Goal: Information Seeking & Learning: Learn about a topic

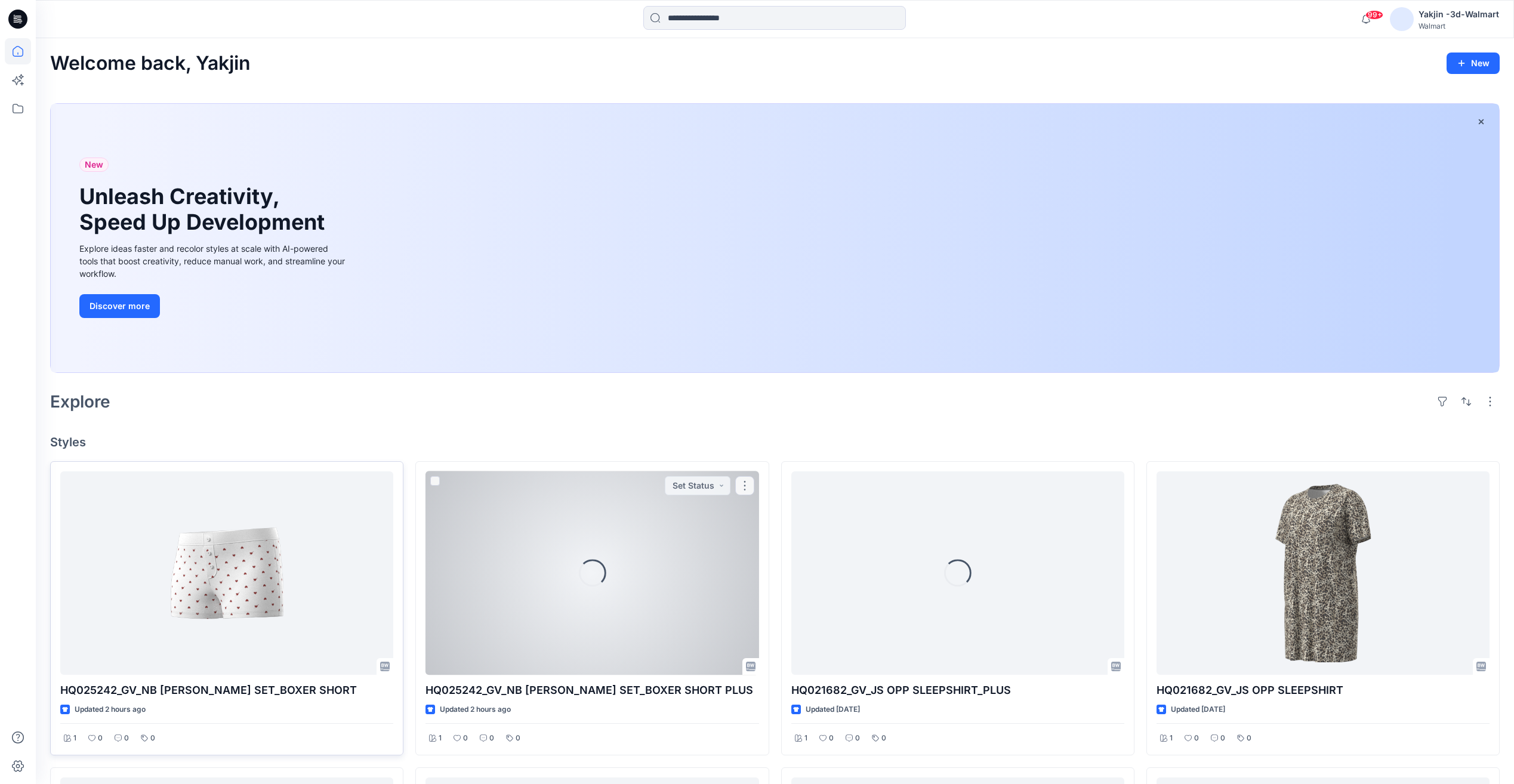
click at [336, 578] on div at bounding box center [226, 573] width 333 height 203
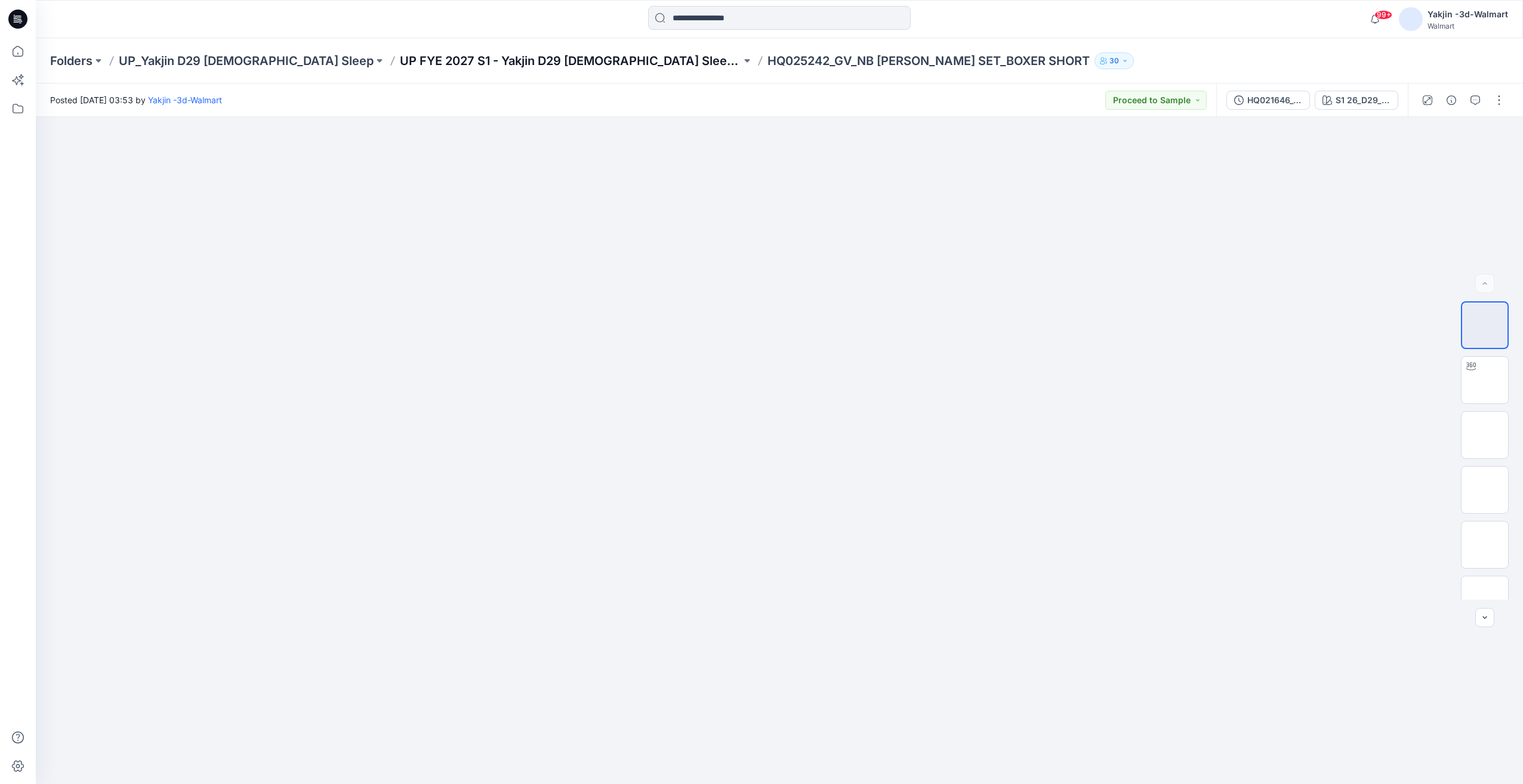
click at [488, 68] on p "UP FYE 2027 S1 - Yakjin D29 [DEMOGRAPHIC_DATA] Sleepwear" at bounding box center [570, 60] width 341 height 17
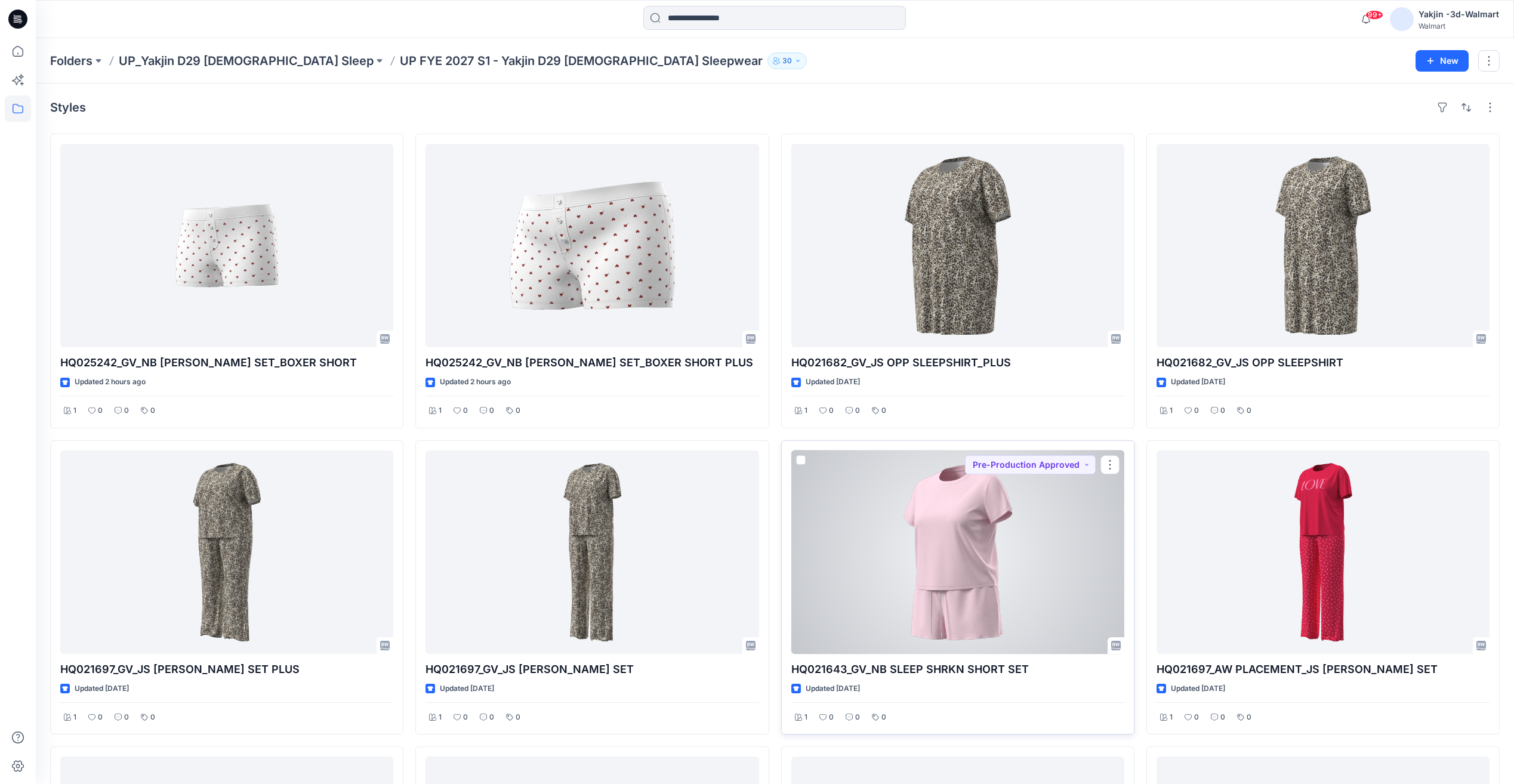
click at [951, 563] on div at bounding box center [958, 552] width 333 height 203
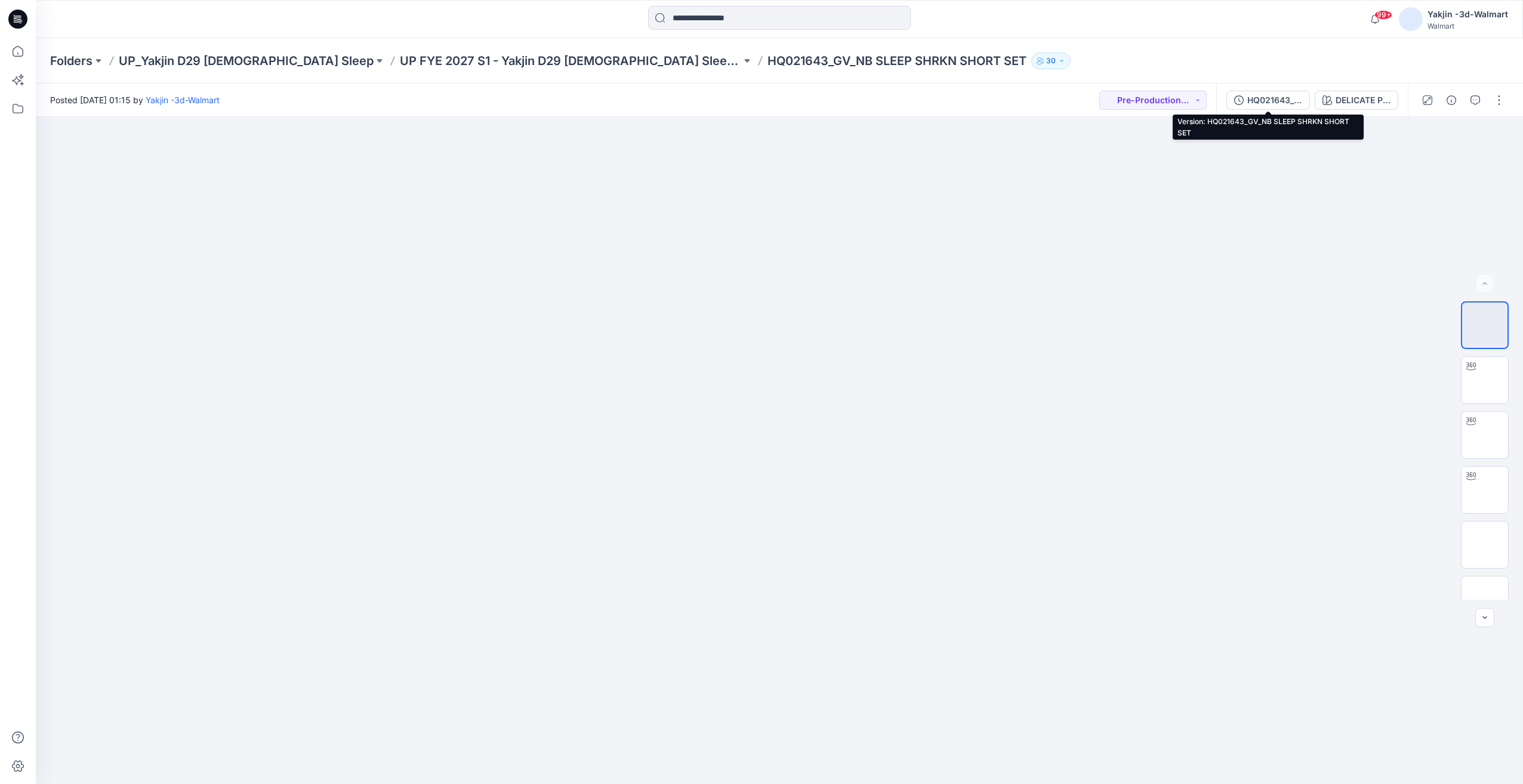
click at [1270, 99] on div "HQ021643_GV_NB SLEEP SHRKN SHORT SET" at bounding box center [1274, 100] width 55 height 13
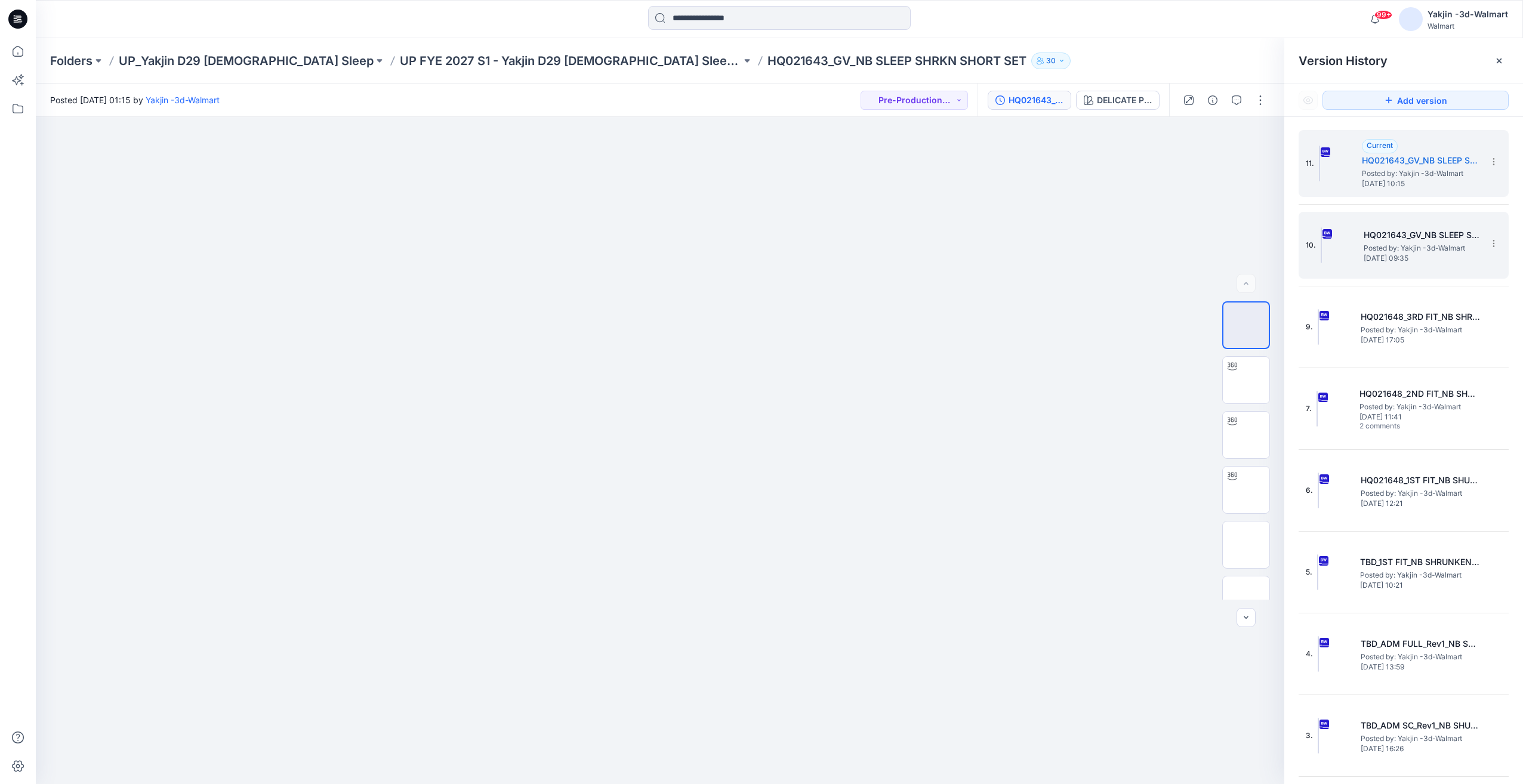
click at [1425, 251] on span "Posted by: Yakjin -3d-Walmart" at bounding box center [1423, 248] width 119 height 12
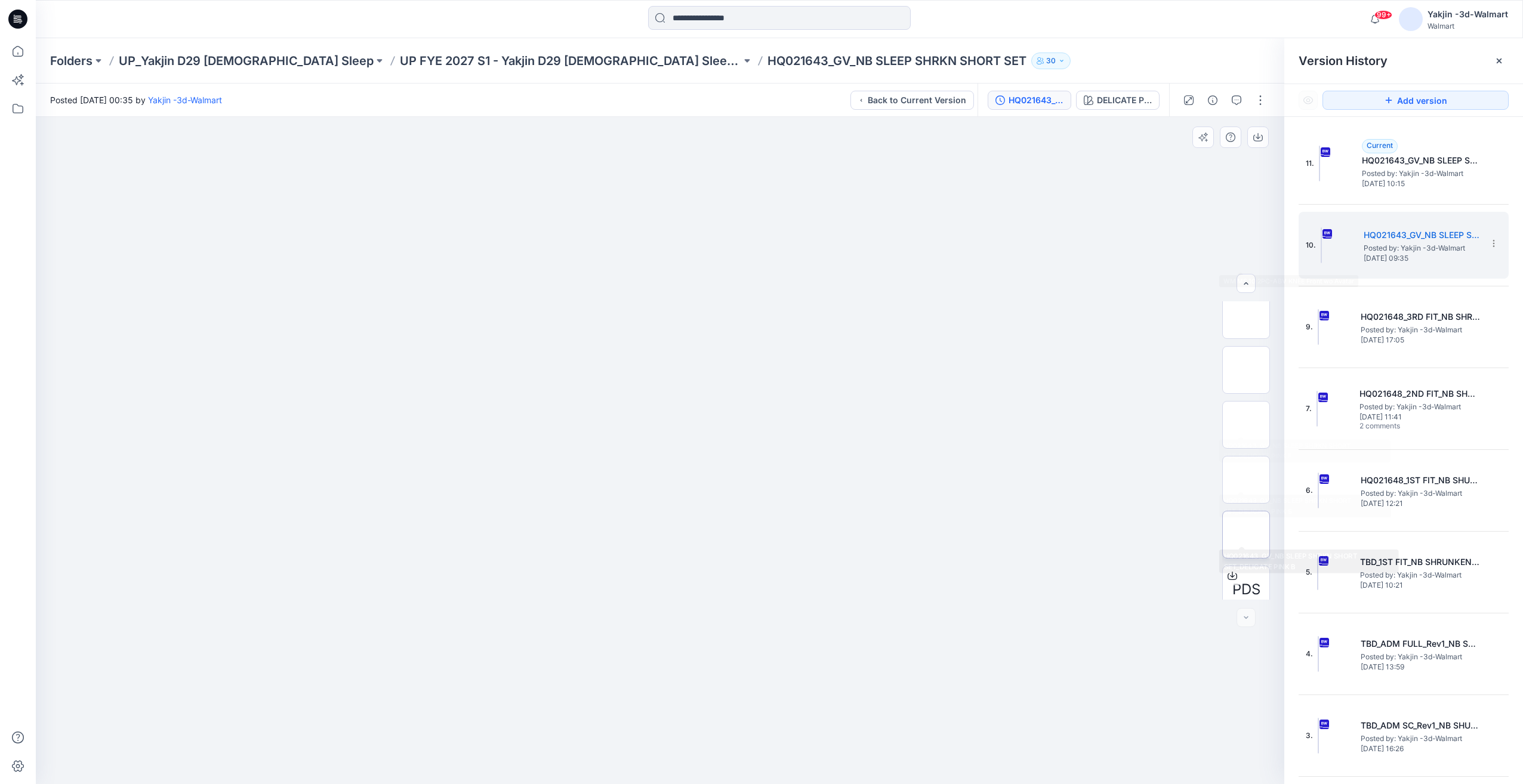
scroll to position [244, 0]
click at [1246, 411] on img at bounding box center [1246, 411] width 0 height 0
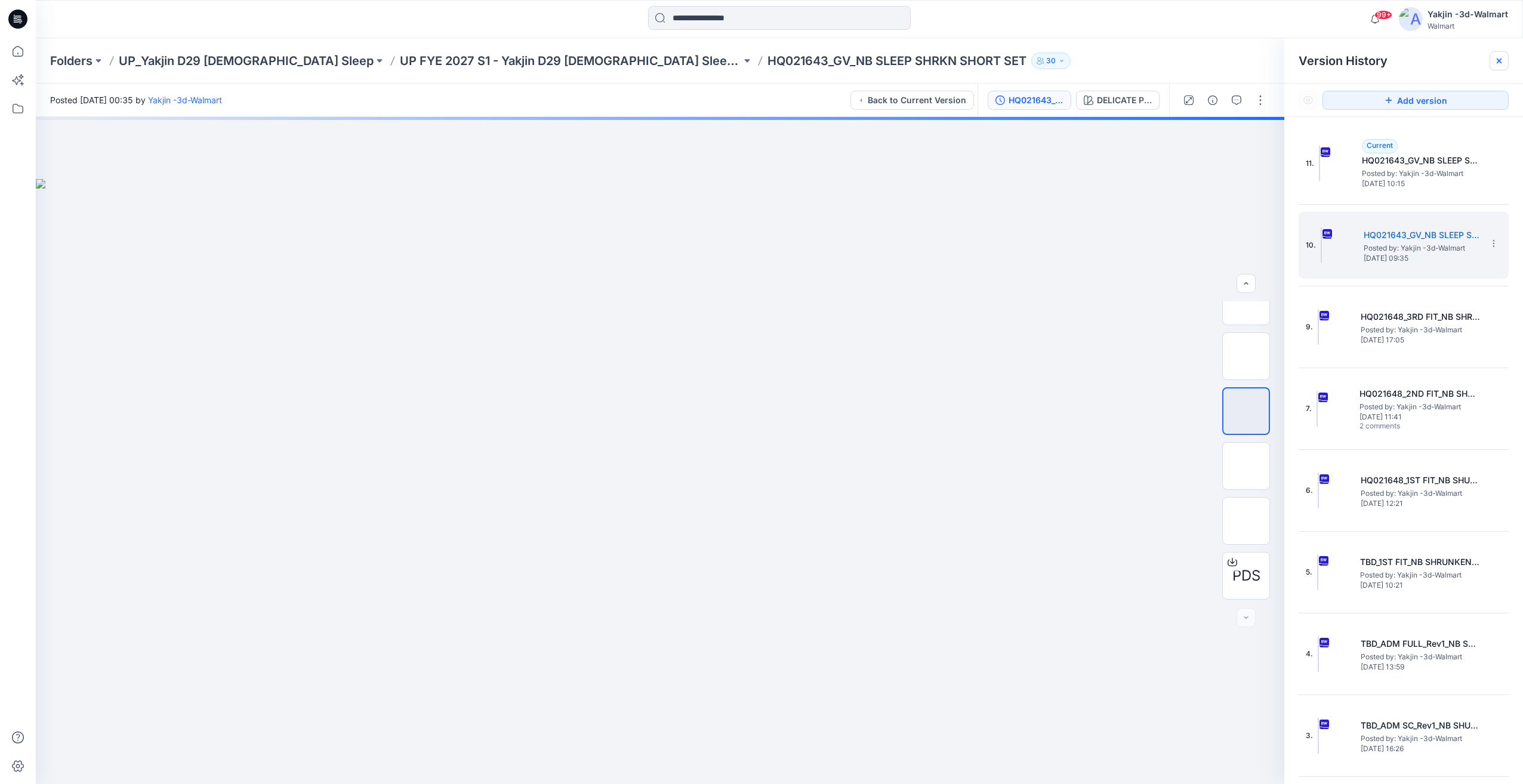
click at [1503, 58] on icon at bounding box center [1499, 60] width 9 height 9
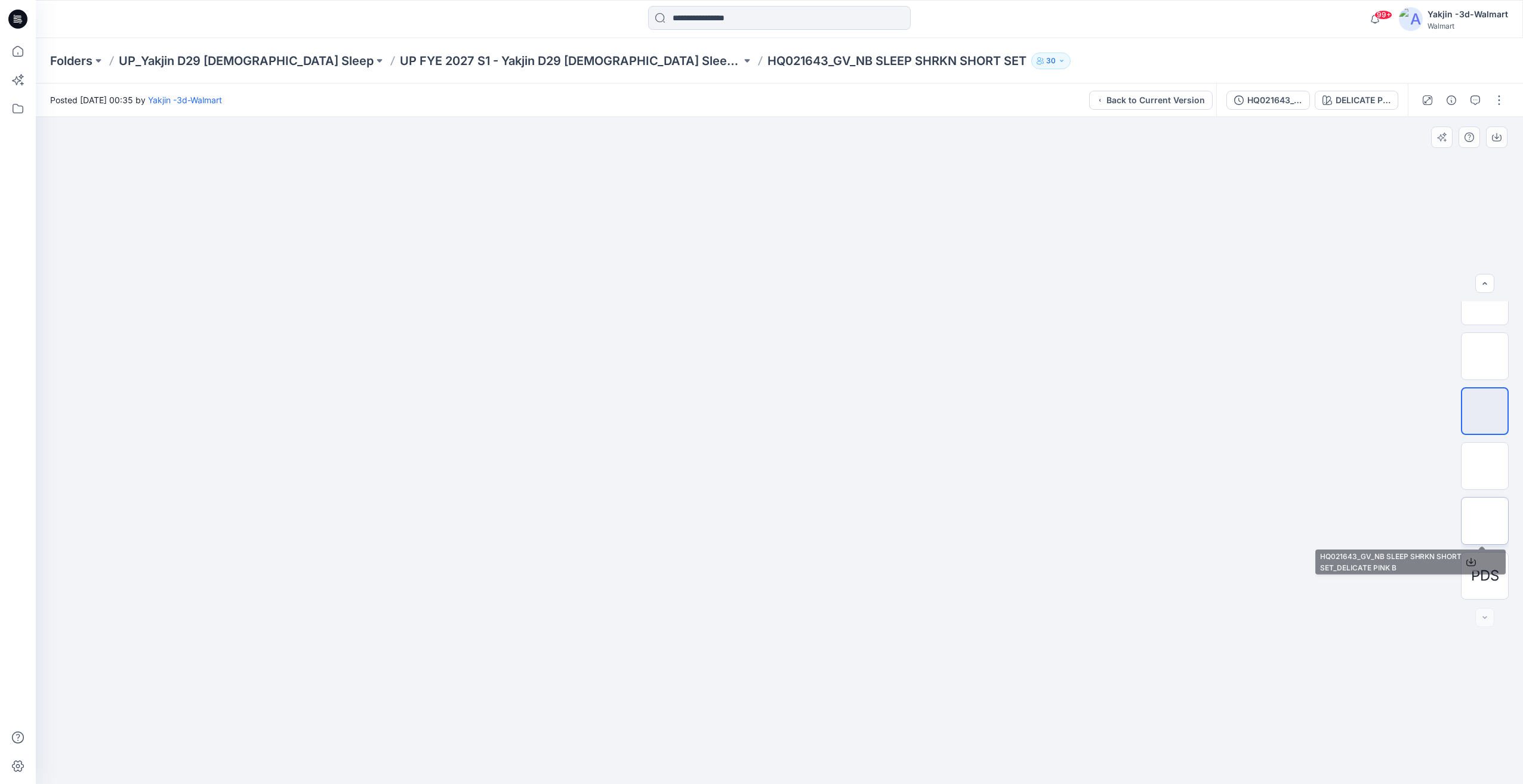
click at [1485, 521] on img at bounding box center [1485, 521] width 0 height 0
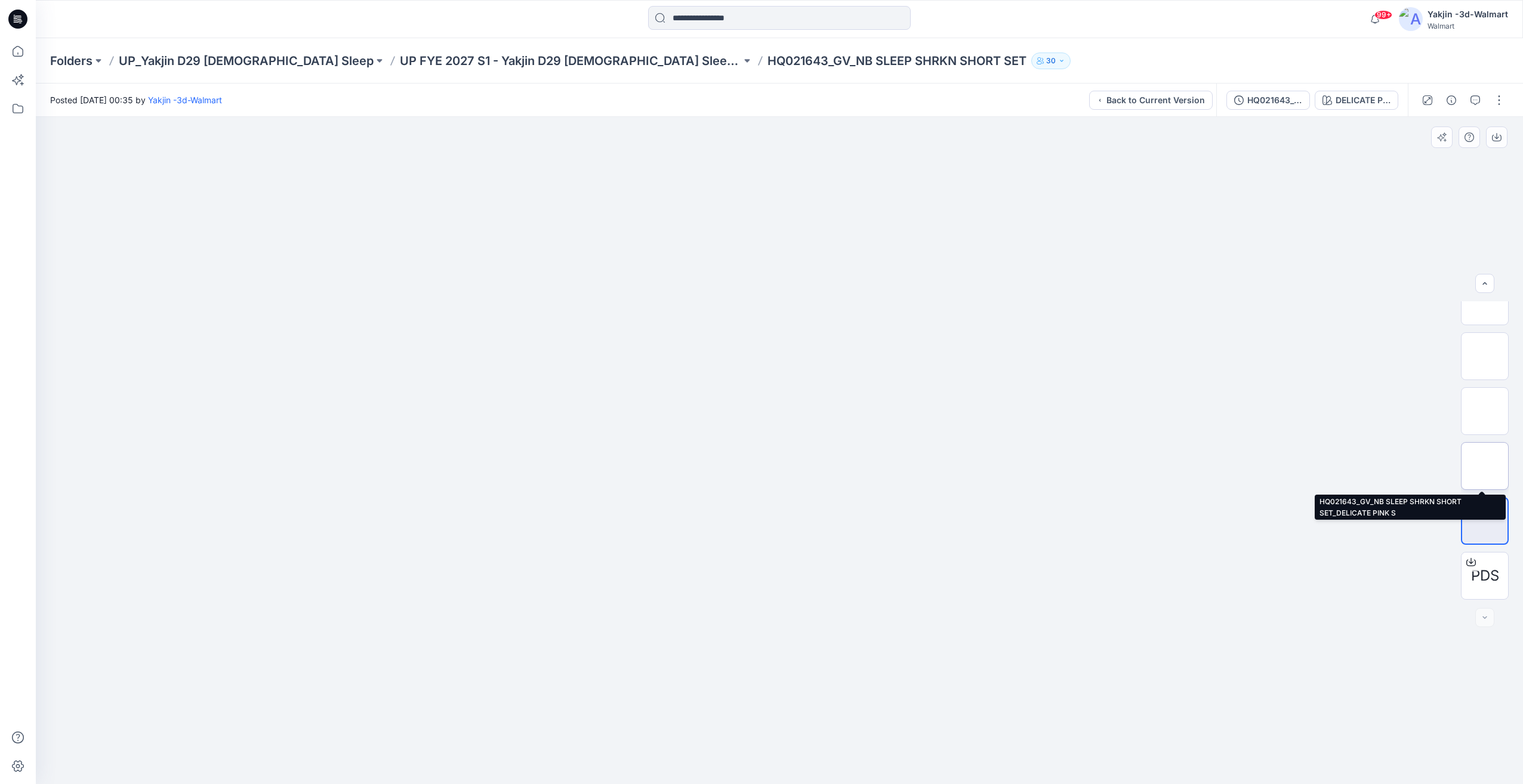
click at [1485, 466] on img at bounding box center [1485, 466] width 0 height 0
click at [1483, 441] on div "PDS" at bounding box center [1484, 450] width 47 height 298
click at [1485, 411] on img at bounding box center [1485, 411] width 0 height 0
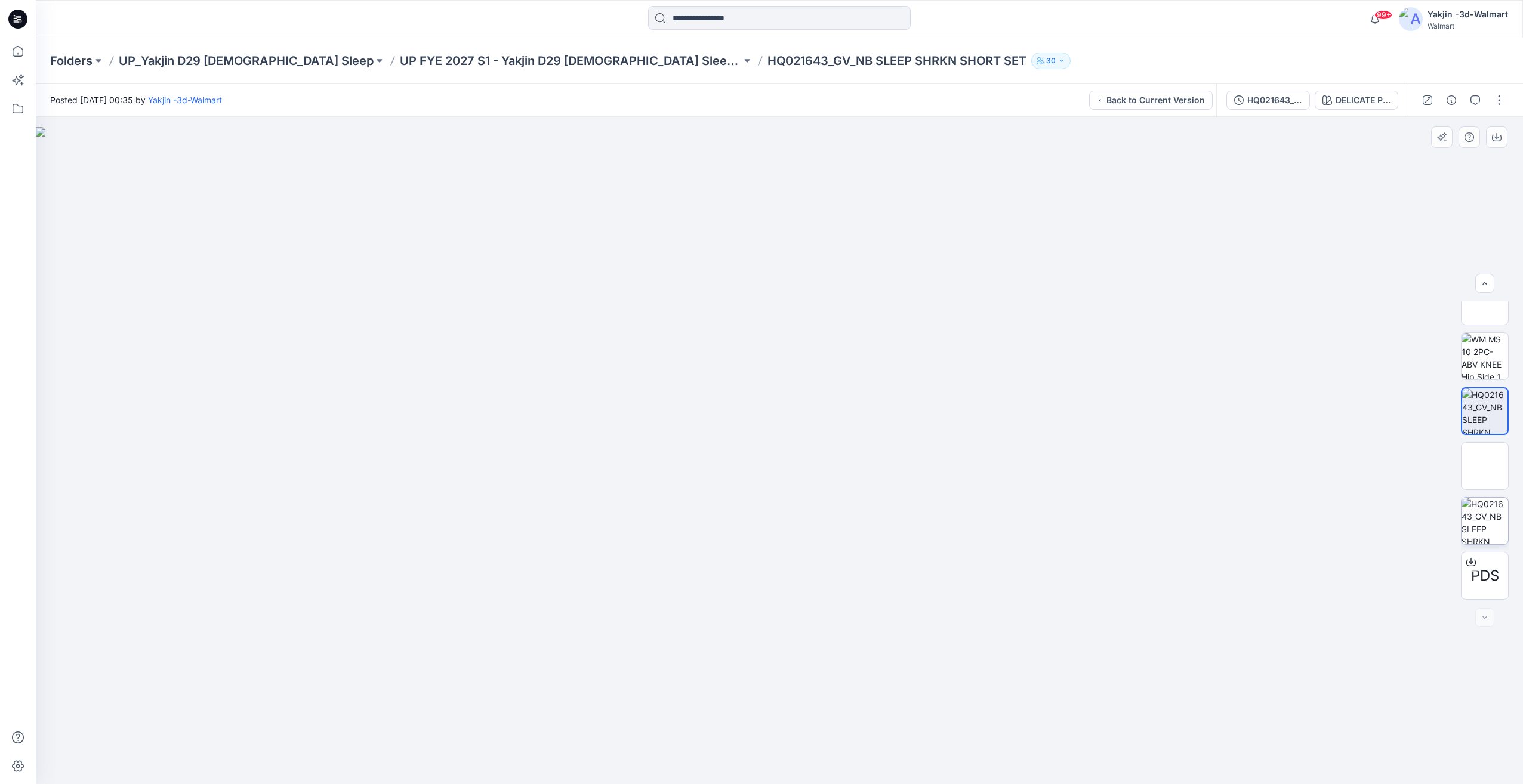
click at [1494, 508] on img at bounding box center [1484, 520] width 47 height 47
click at [1485, 466] on img at bounding box center [1485, 466] width 0 height 0
click at [1478, 395] on img at bounding box center [1484, 411] width 47 height 47
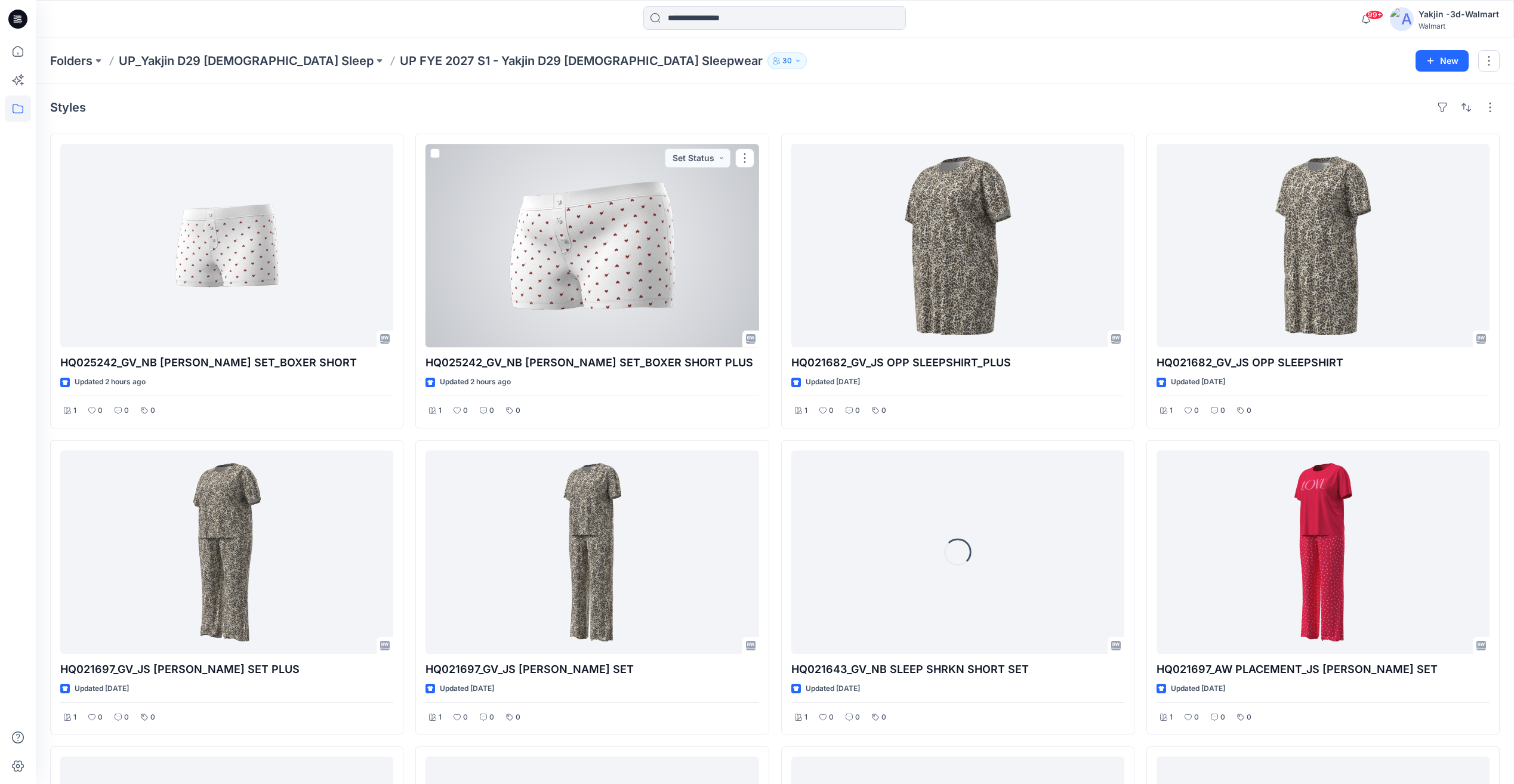
click at [684, 240] on div at bounding box center [592, 245] width 333 height 203
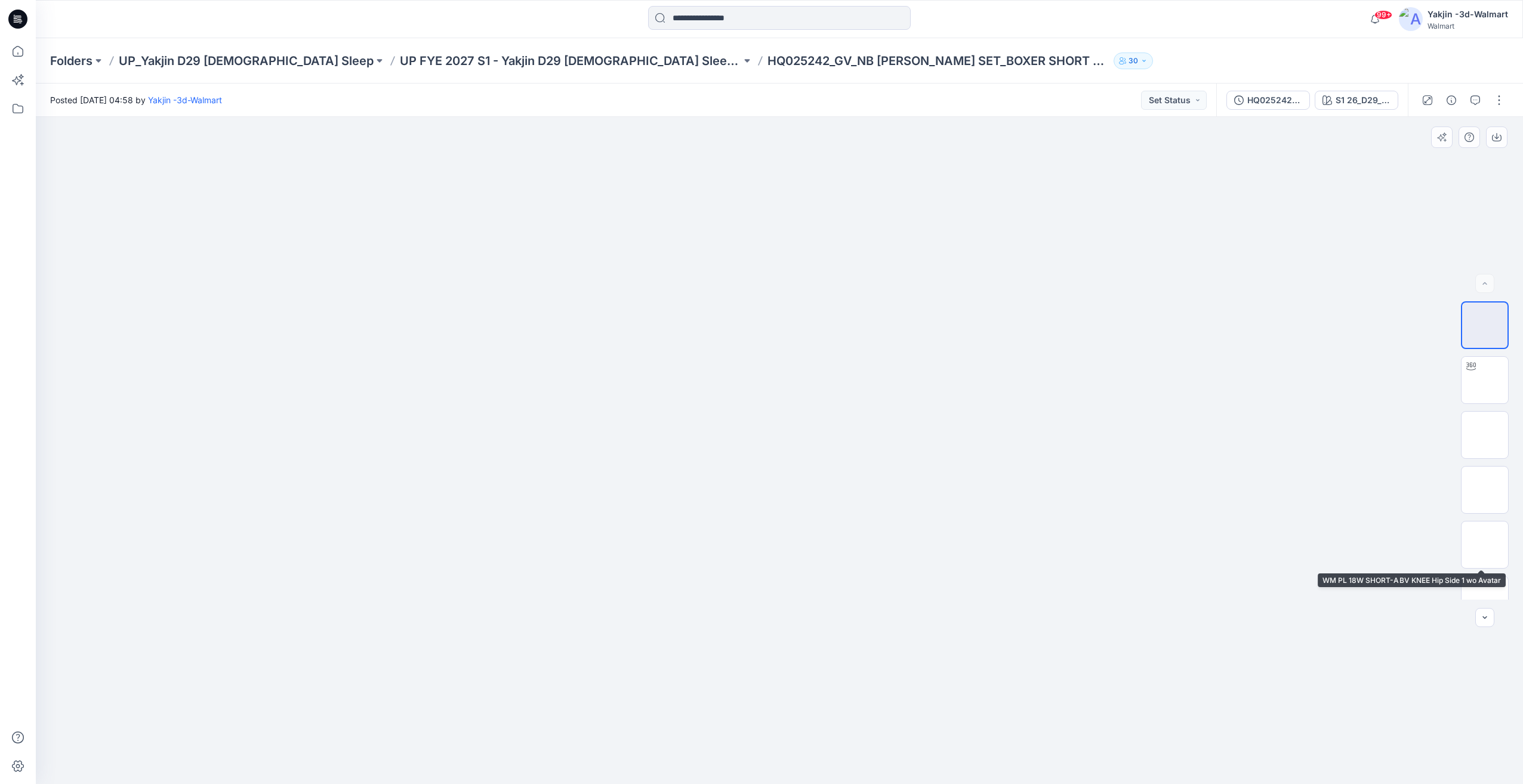
scroll to position [298, 0]
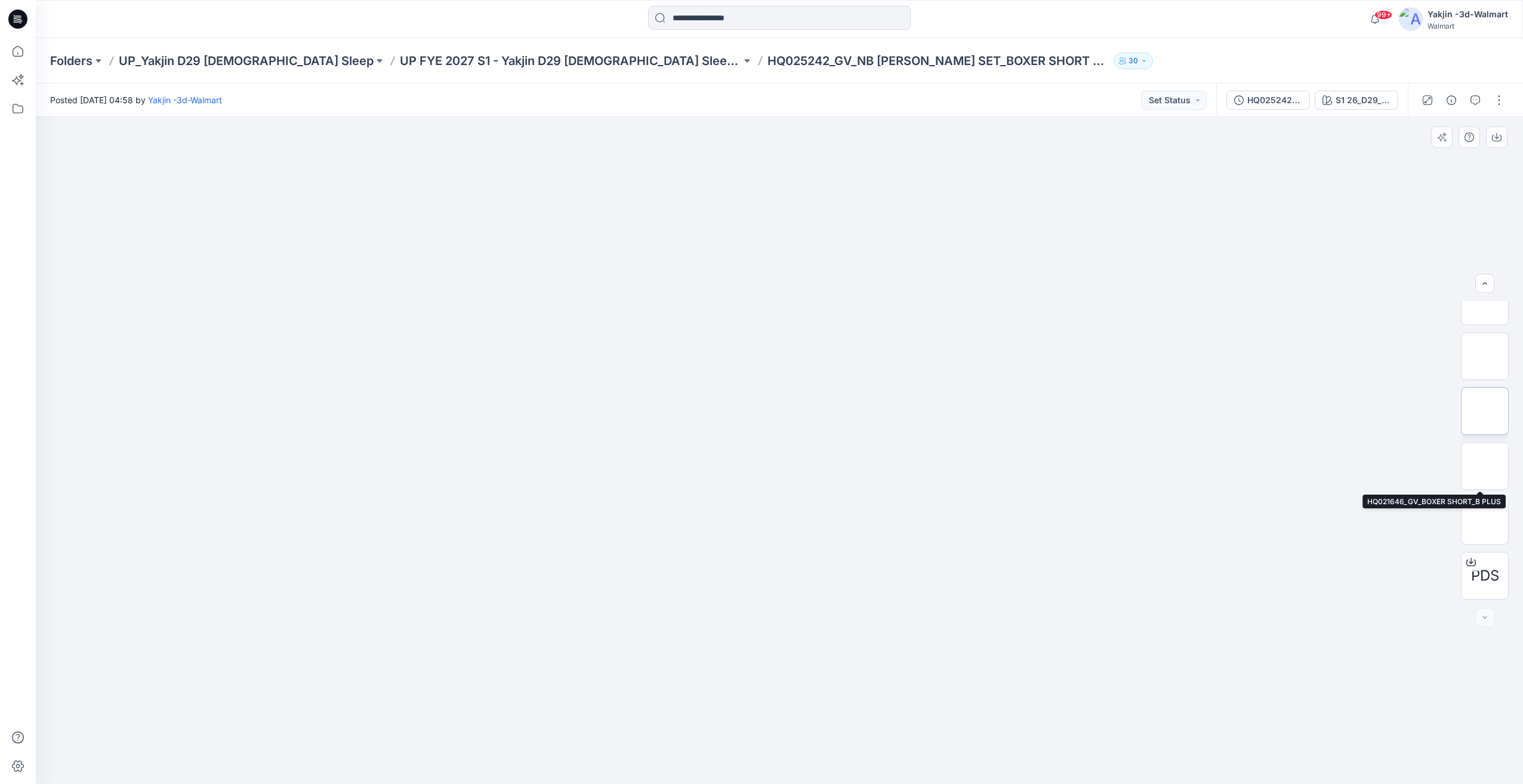
click at [1485, 411] on img at bounding box center [1485, 411] width 0 height 0
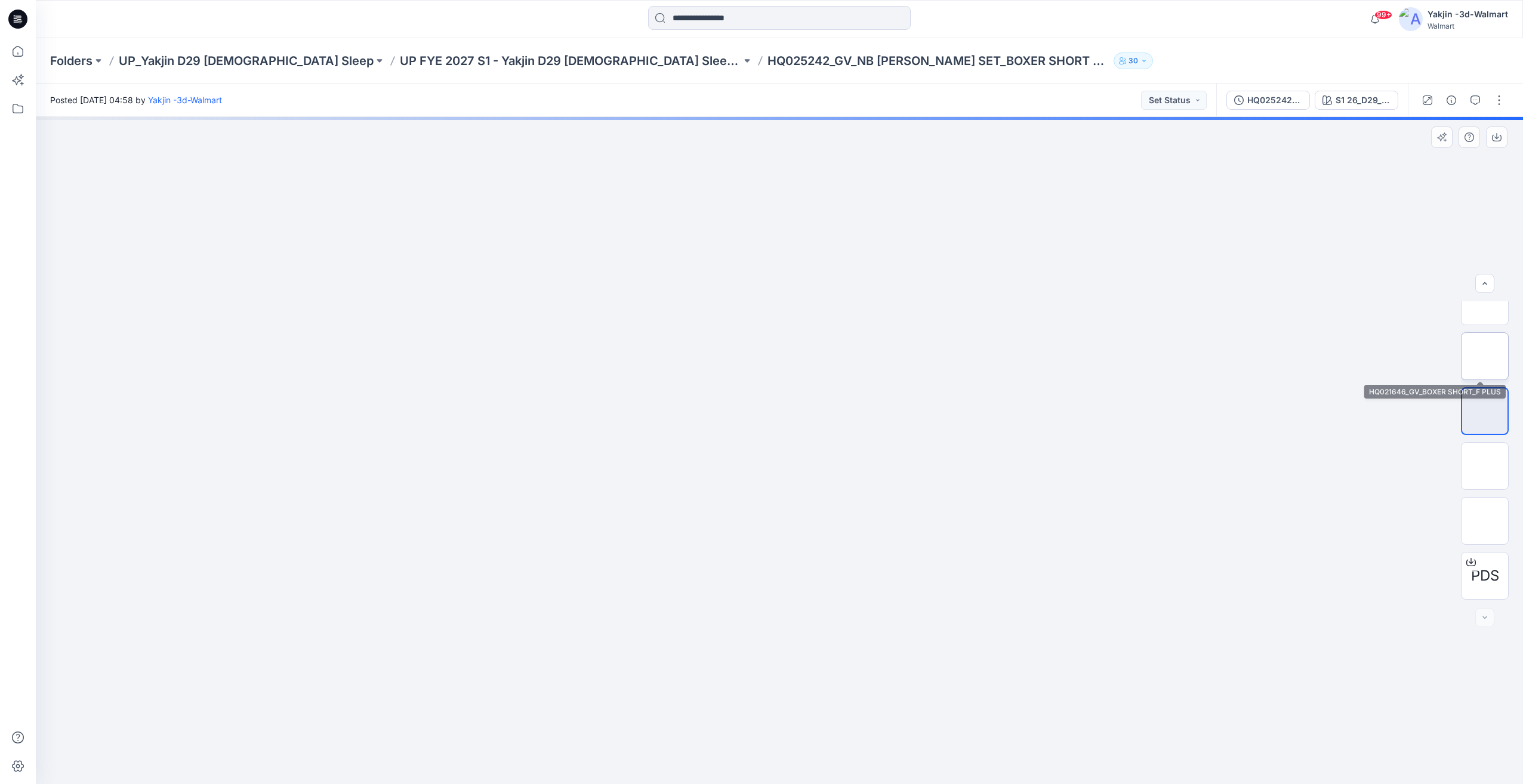
click at [1485, 356] on img at bounding box center [1485, 356] width 0 height 0
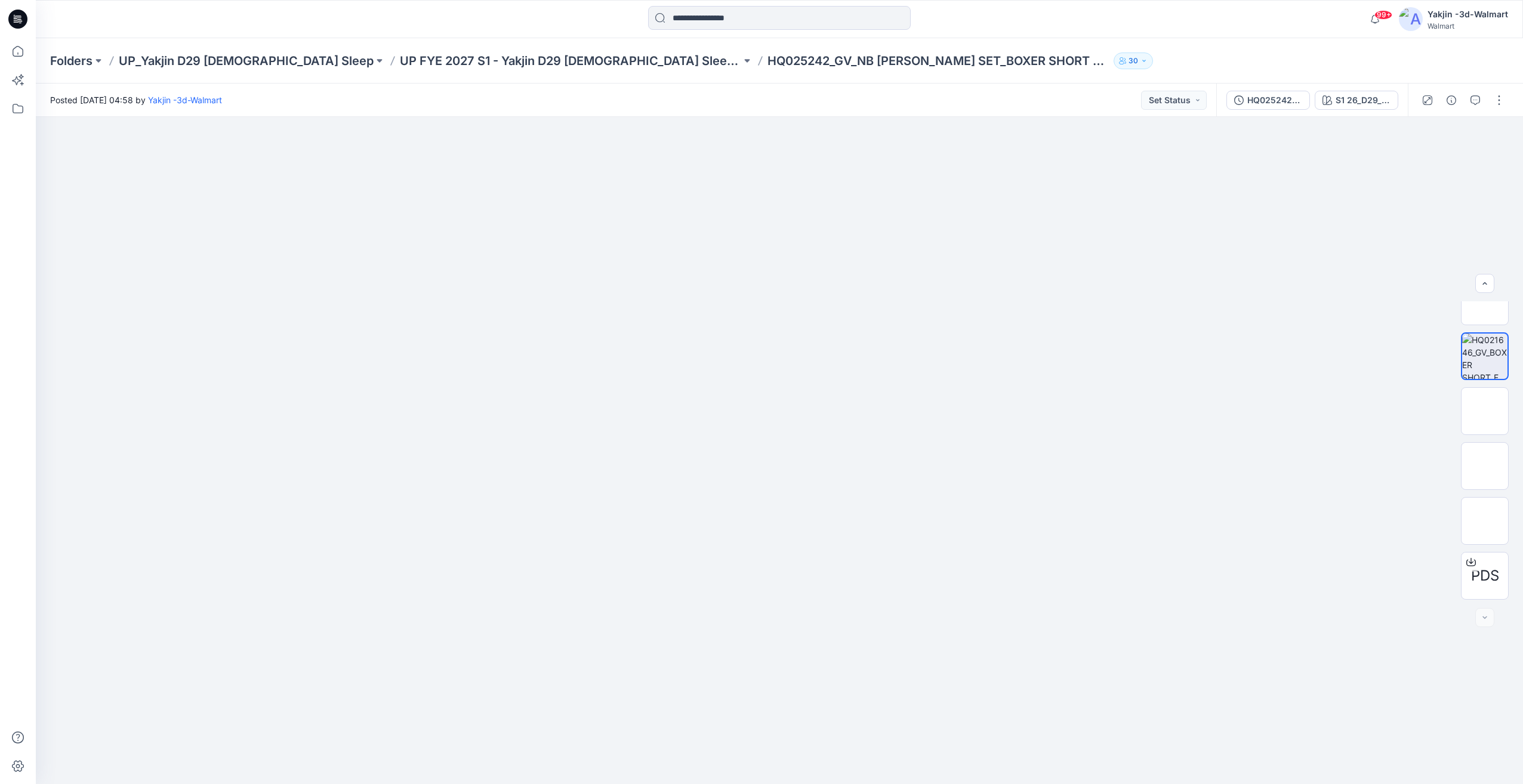
click at [541, 70] on div "Folders UP_Yakjin D29 [DEMOGRAPHIC_DATA] Sleep UP FYE 2027 S1 - Yakjin D29 [DEM…" at bounding box center [779, 60] width 1487 height 45
click at [543, 63] on p "UP FYE 2027 S1 - Yakjin D29 [DEMOGRAPHIC_DATA] Sleepwear" at bounding box center [570, 60] width 341 height 17
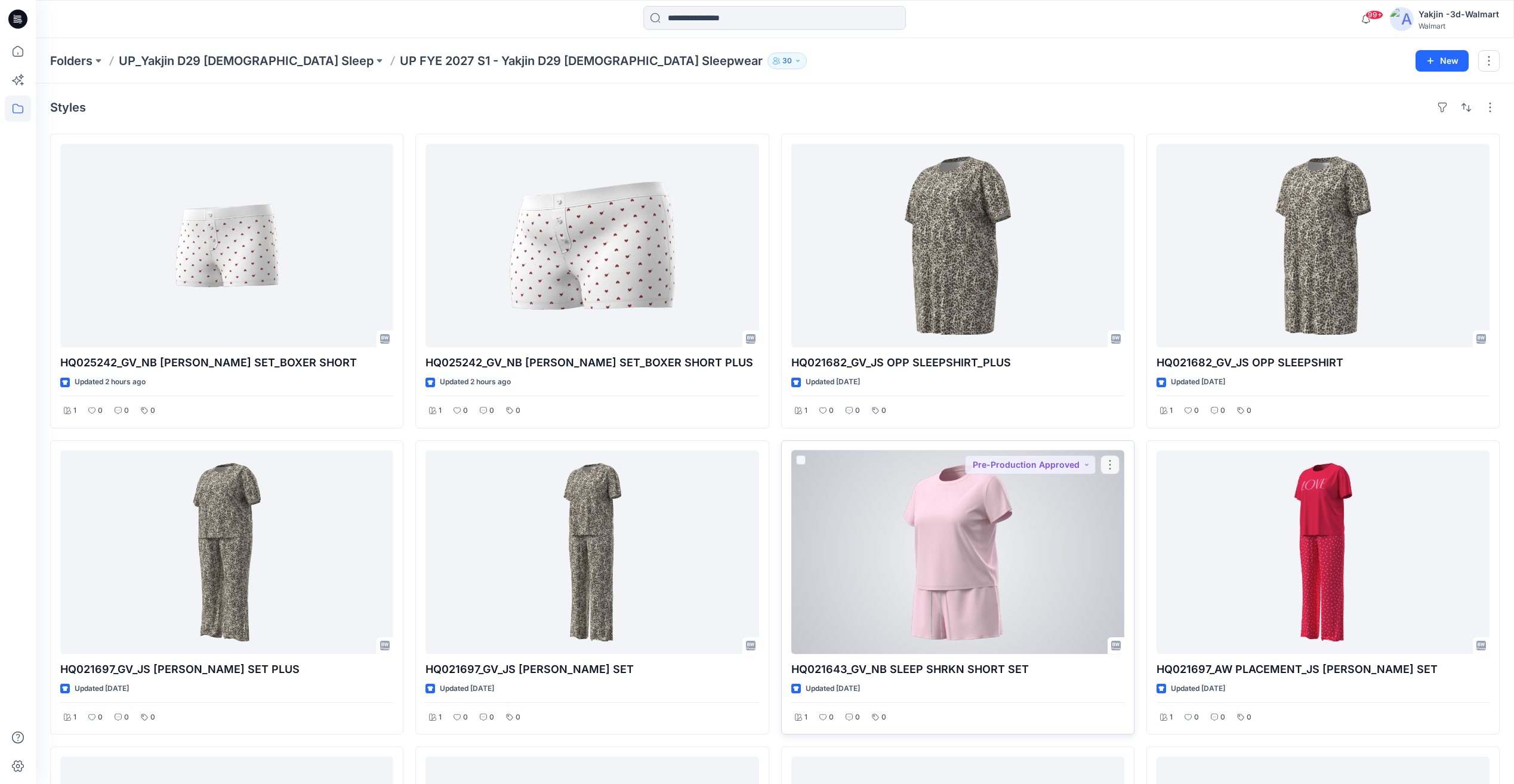
click at [941, 526] on div at bounding box center [958, 552] width 333 height 203
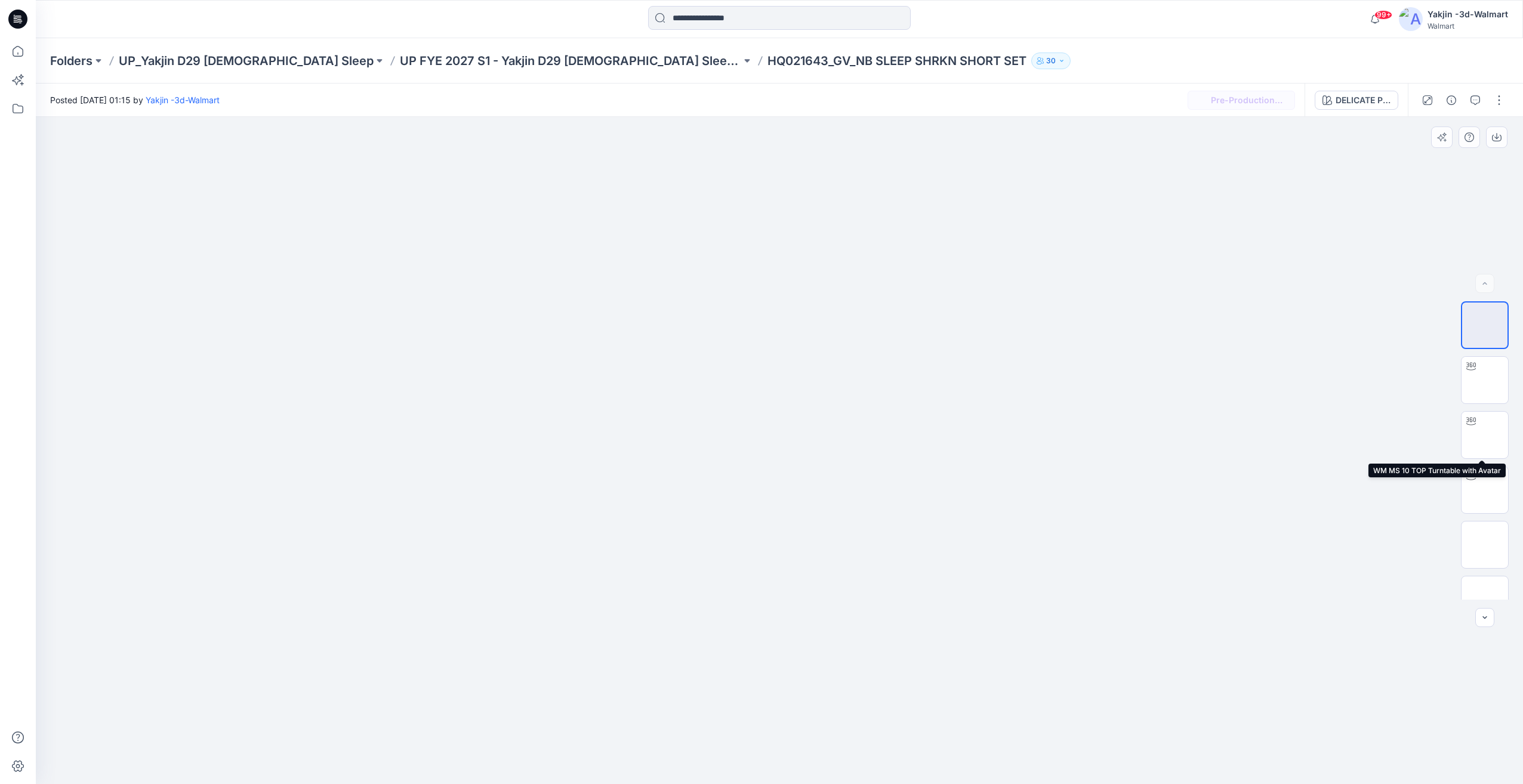
scroll to position [463, 0]
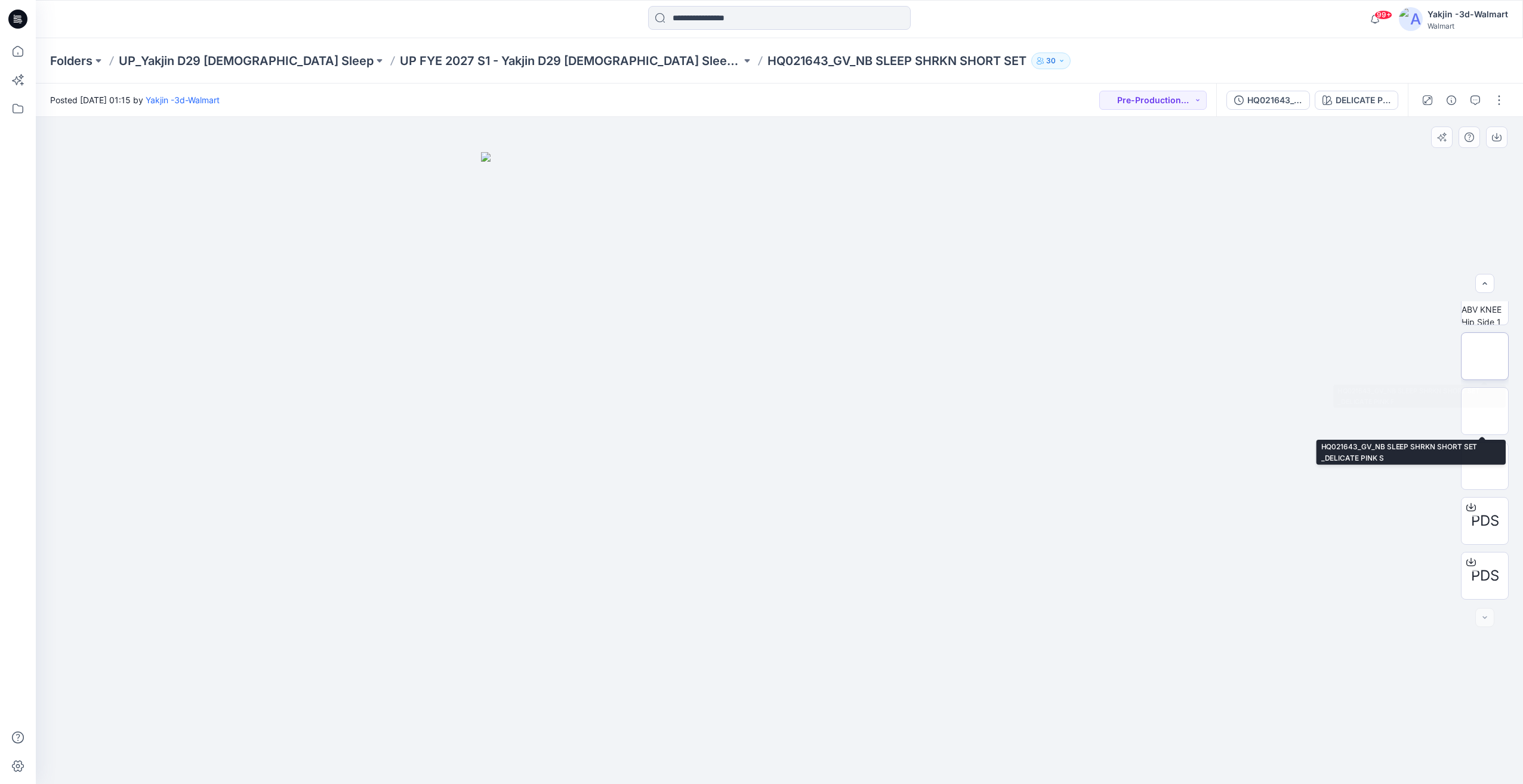
click at [1485, 356] on img at bounding box center [1485, 356] width 0 height 0
